Goal: Answer question/provide support: Share knowledge or assist other users

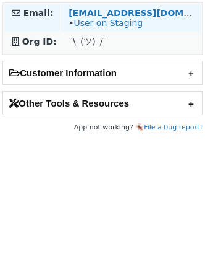
click at [86, 11] on strong "[EMAIL_ADDRESS][DOMAIN_NAME]" at bounding box center [153, 13] width 169 height 10
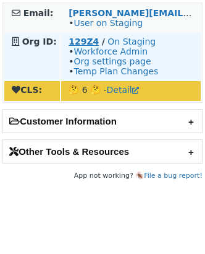
click at [75, 40] on strong "129Z4" at bounding box center [84, 41] width 30 height 10
click at [66, 39] on td "CJB9Y / On Staging • Workforce Admin • Org settings page • Temp Plan Changes" at bounding box center [131, 56] width 140 height 47
click at [76, 41] on strong "CJB9Y" at bounding box center [83, 41] width 28 height 10
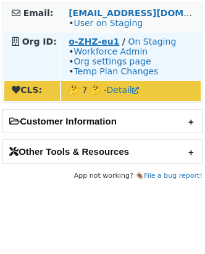
click at [92, 43] on strong "o-ZHZ-eu1" at bounding box center [94, 41] width 51 height 10
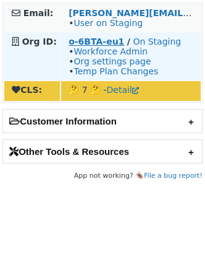
click at [82, 45] on strong "o-6BTA-eu1" at bounding box center [97, 41] width 56 height 10
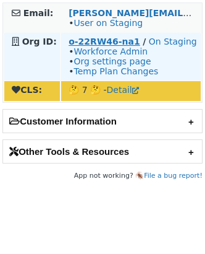
click at [83, 40] on strong "o-22RW46-na1" at bounding box center [105, 41] width 72 height 10
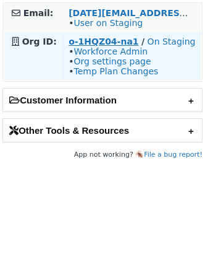
click at [77, 42] on strong "o-1HQZ04-na1" at bounding box center [104, 41] width 70 height 10
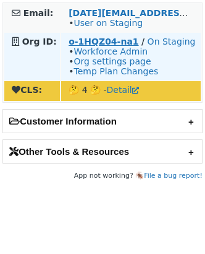
click at [72, 43] on strong "o-1HQZ04-na1" at bounding box center [104, 41] width 70 height 10
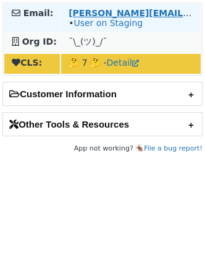
click at [86, 12] on strong "[PERSON_NAME][EMAIL_ADDRESS][DOMAIN_NAME]" at bounding box center [193, 13] width 249 height 10
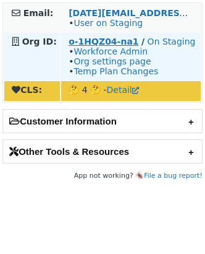
click at [126, 39] on strong "o-1HQZ04-na1" at bounding box center [104, 41] width 70 height 10
click at [86, 40] on strong "o-1HQZ04-na1" at bounding box center [104, 41] width 70 height 10
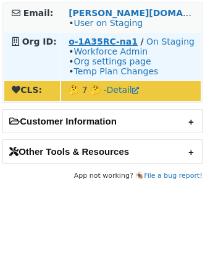
click at [111, 42] on strong "o-1A35RC-na1" at bounding box center [103, 41] width 69 height 10
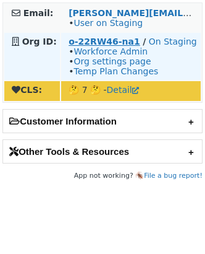
click at [93, 44] on strong "o-22RW46-na1" at bounding box center [105, 41] width 72 height 10
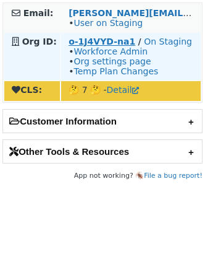
click at [70, 41] on strong "o-1J4VYD-na1" at bounding box center [102, 41] width 67 height 10
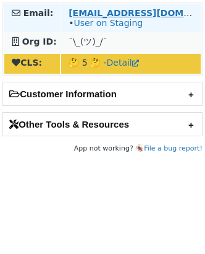
click at [87, 7] on td "[EMAIL_ADDRESS][DOMAIN_NAME] • User on Staging" at bounding box center [131, 17] width 140 height 27
click at [87, 11] on strong "[EMAIL_ADDRESS][DOMAIN_NAME]" at bounding box center [153, 13] width 169 height 10
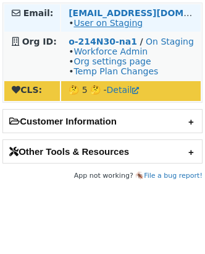
click at [89, 28] on link "User on Staging" at bounding box center [108, 23] width 69 height 10
